Goal: Task Accomplishment & Management: Complete application form

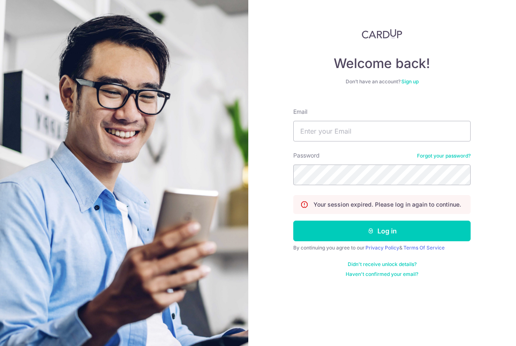
click at [338, 141] on form "Email Password Forgot your password? Your session expired. Please log in again …" at bounding box center [381, 189] width 177 height 176
type input "LUISHOSH@GMAIL.COM"
click at [382, 231] on button "Log in" at bounding box center [381, 231] width 177 height 21
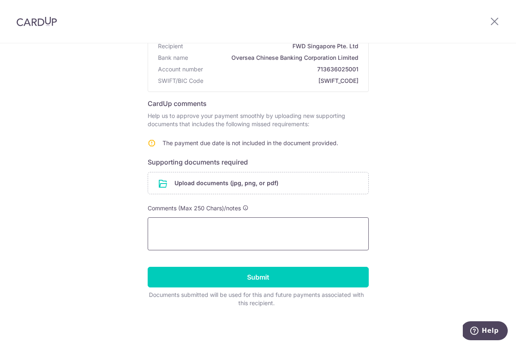
click at [278, 223] on textarea at bounding box center [258, 233] width 221 height 33
type textarea "password 170F2000"
click at [294, 188] on input "file" at bounding box center [258, 182] width 220 height 21
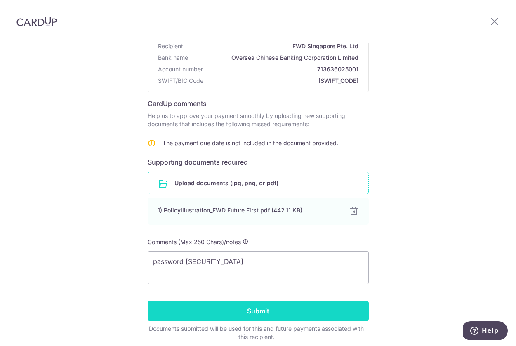
click at [232, 307] on input "Submit" at bounding box center [258, 311] width 221 height 21
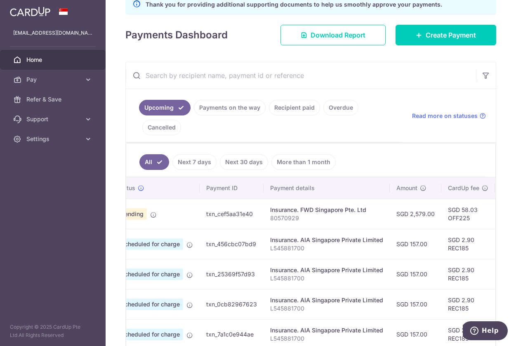
scroll to position [0, 33]
